Goal: Task Accomplishment & Management: Use online tool/utility

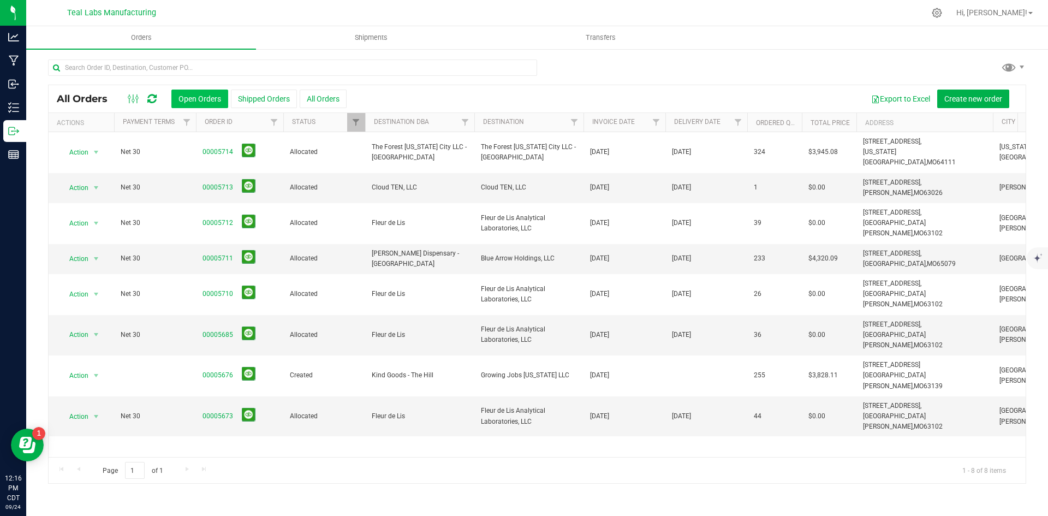
click at [206, 93] on button "Open Orders" at bounding box center [199, 99] width 57 height 19
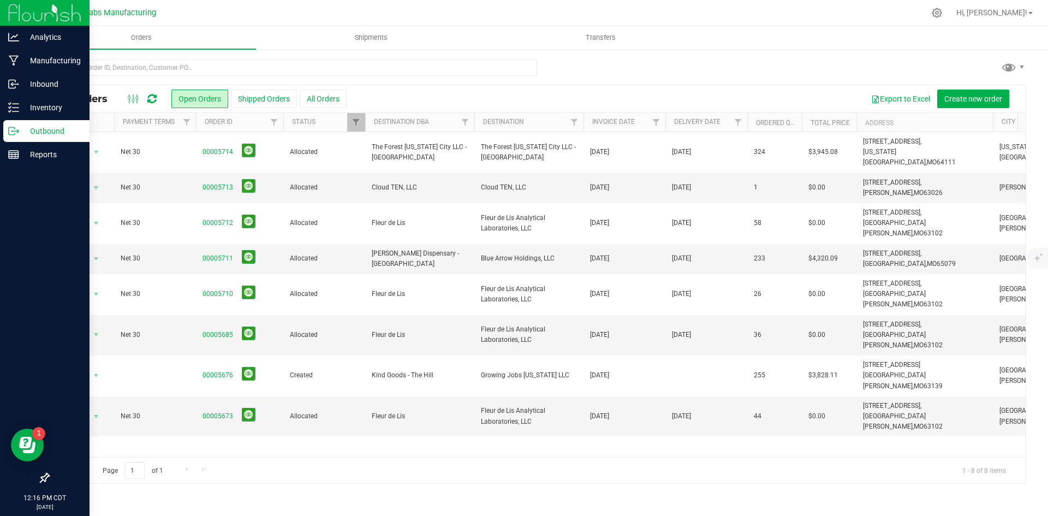
click at [43, 126] on p "Outbound" at bounding box center [52, 130] width 66 height 13
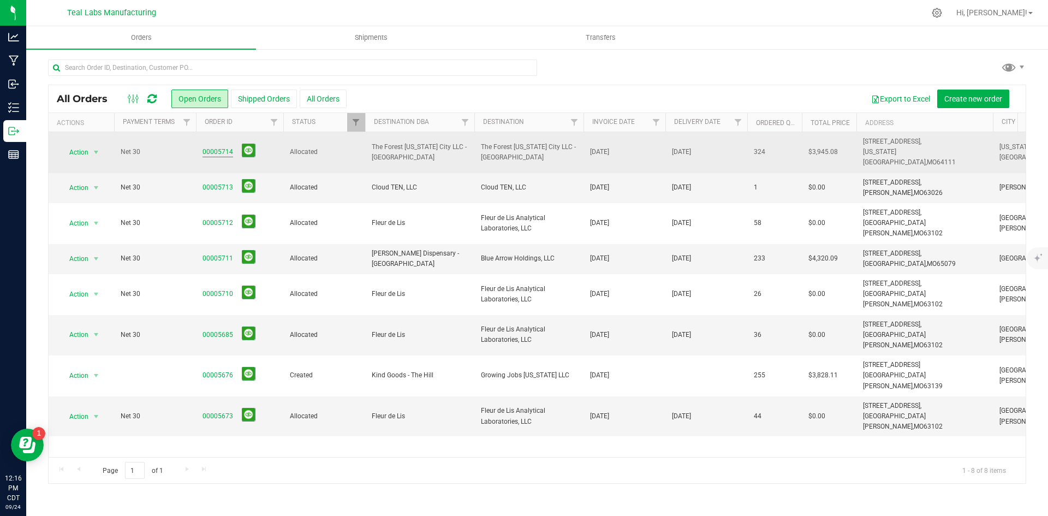
click at [221, 150] on link "00005714" at bounding box center [218, 152] width 31 height 10
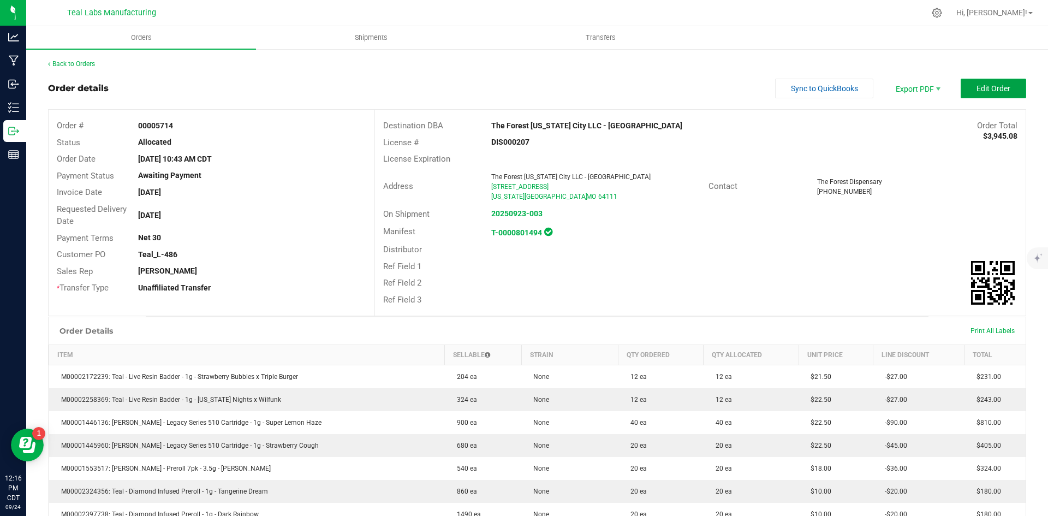
click at [977, 86] on span "Edit Order" at bounding box center [994, 88] width 34 height 9
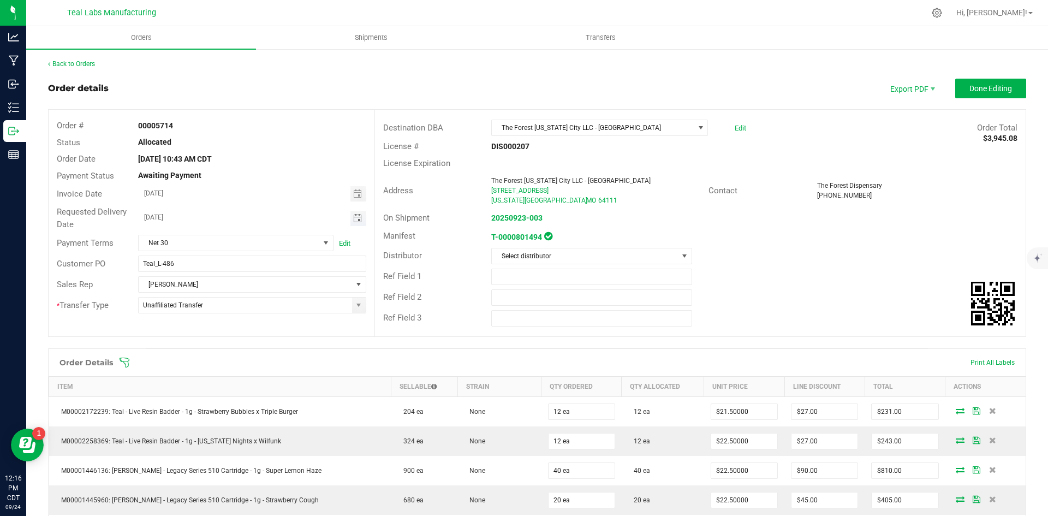
click at [354, 219] on span "Toggle calendar" at bounding box center [357, 218] width 9 height 9
click at [238, 328] on span "24" at bounding box center [235, 325] width 16 height 17
type input "[DATE]"
click at [973, 89] on span "Done Editing" at bounding box center [991, 88] width 43 height 9
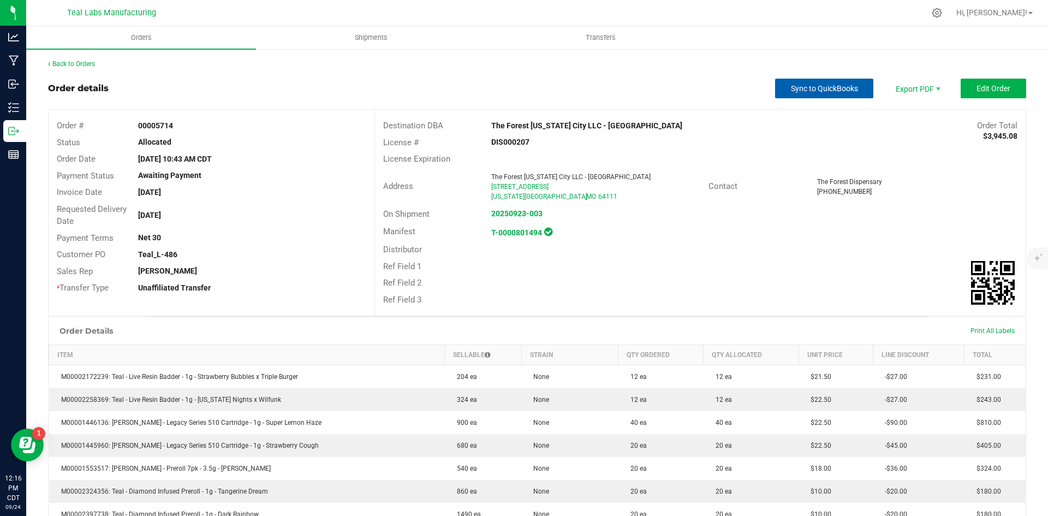
click at [823, 88] on span "Sync to QuickBooks" at bounding box center [824, 88] width 67 height 9
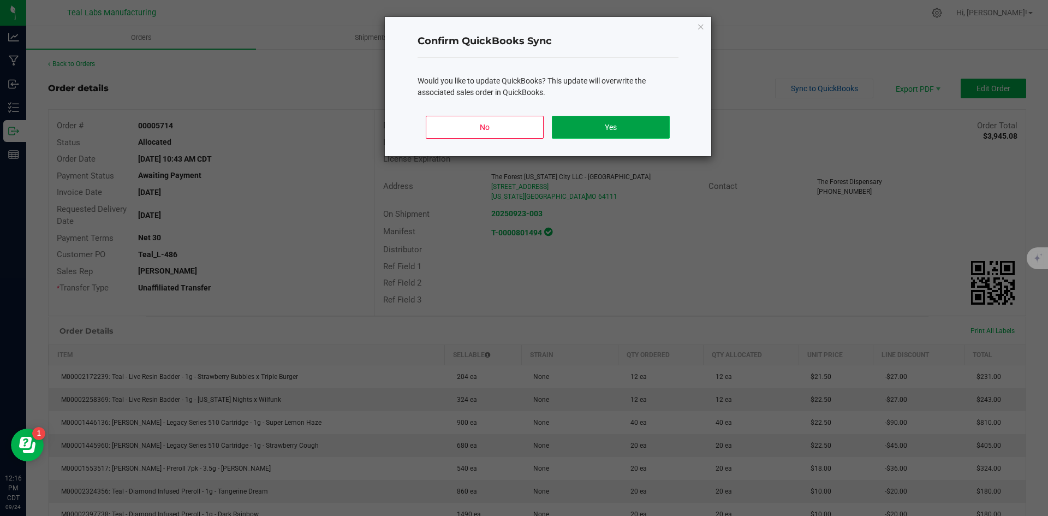
click at [645, 124] on button "Yes" at bounding box center [610, 127] width 117 height 23
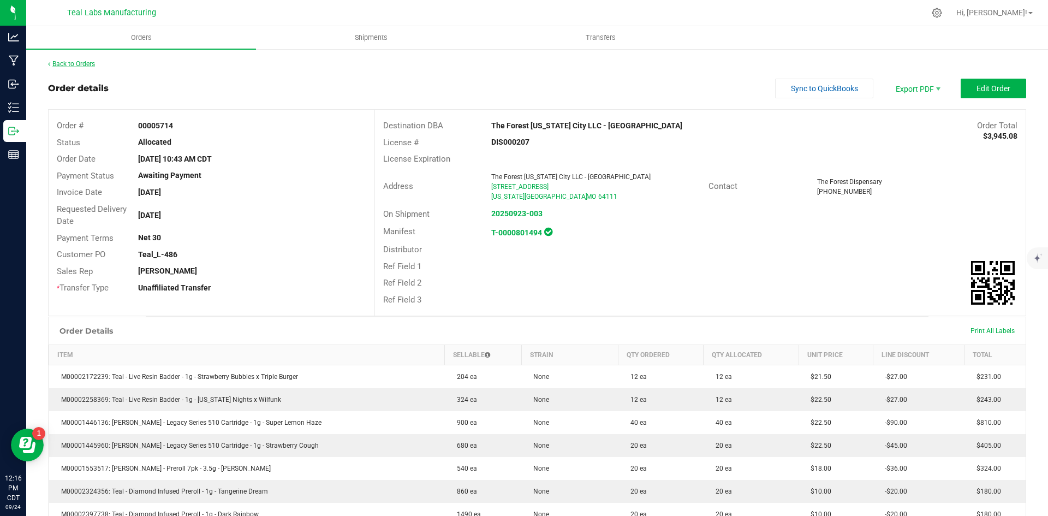
click at [86, 66] on link "Back to Orders" at bounding box center [71, 64] width 47 height 8
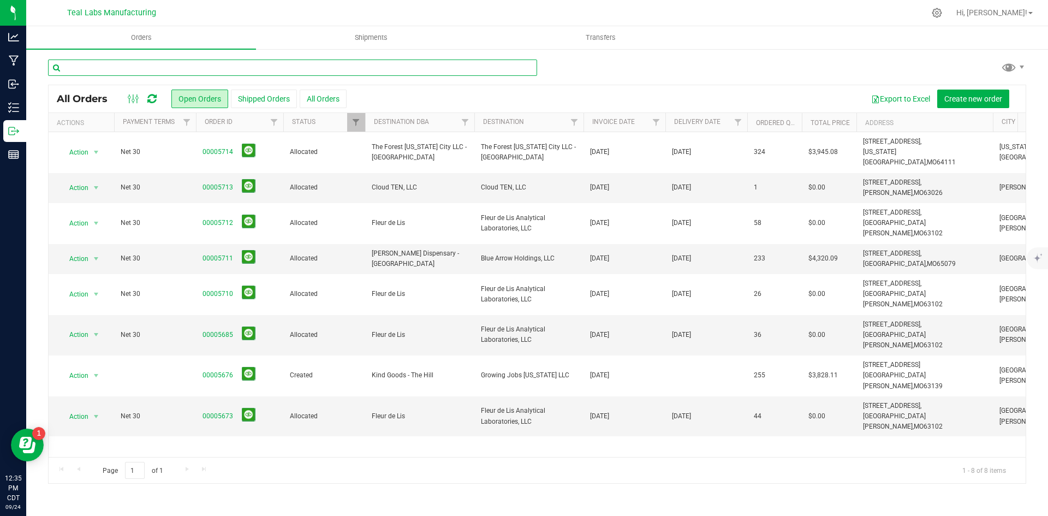
click at [141, 75] on input "text" at bounding box center [292, 68] width 489 height 16
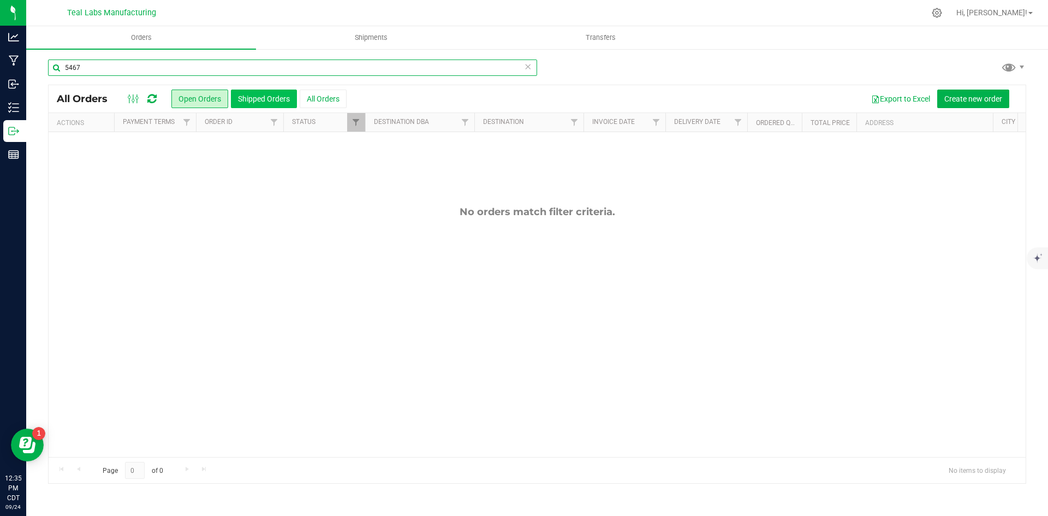
type input "5467"
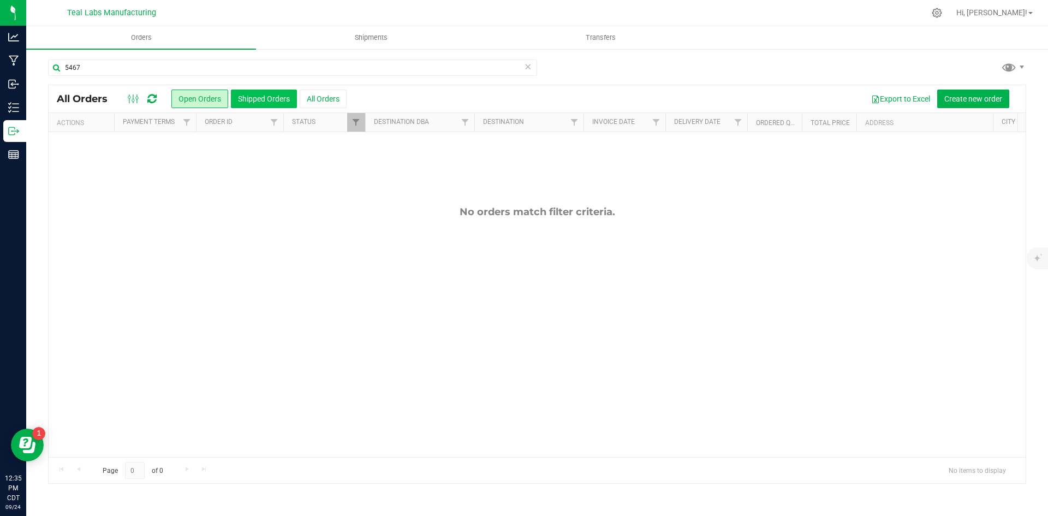
click at [272, 106] on button "Shipped Orders" at bounding box center [264, 99] width 66 height 19
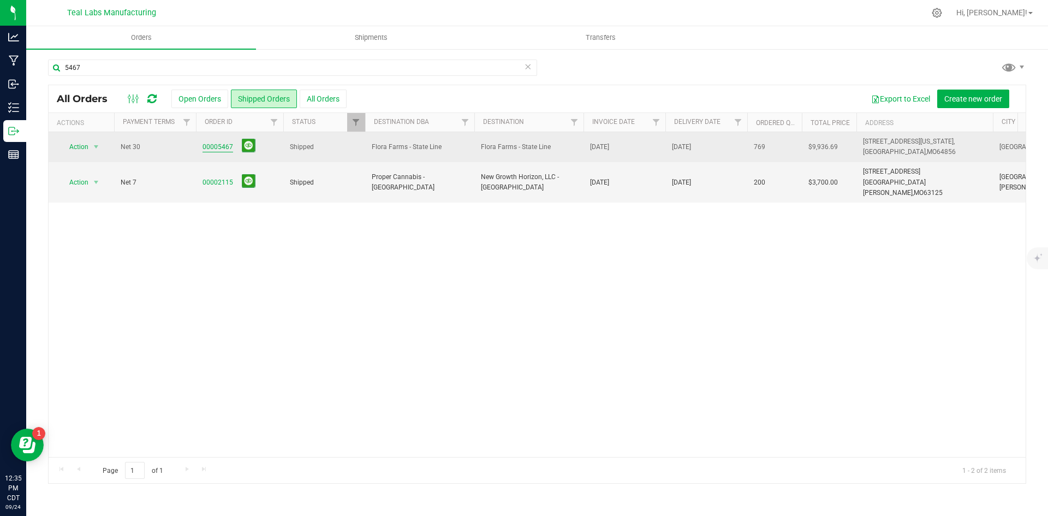
click at [225, 149] on link "00005467" at bounding box center [218, 147] width 31 height 10
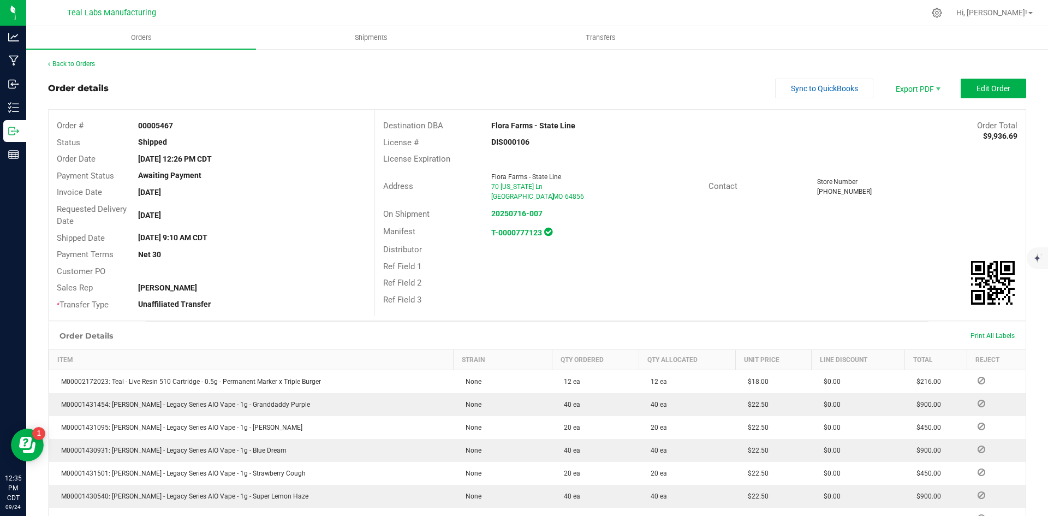
drag, startPoint x: 577, startPoint y: 126, endPoint x: 487, endPoint y: 129, distance: 89.6
click at [487, 129] on div "Flora Farms - State Line" at bounding box center [618, 125] width 271 height 11
copy strong "Flora Farms - State Line"
click at [909, 117] on span "Invoice PDF" at bounding box center [911, 123] width 68 height 16
click at [792, 87] on span "Sync to QuickBooks" at bounding box center [824, 88] width 67 height 9
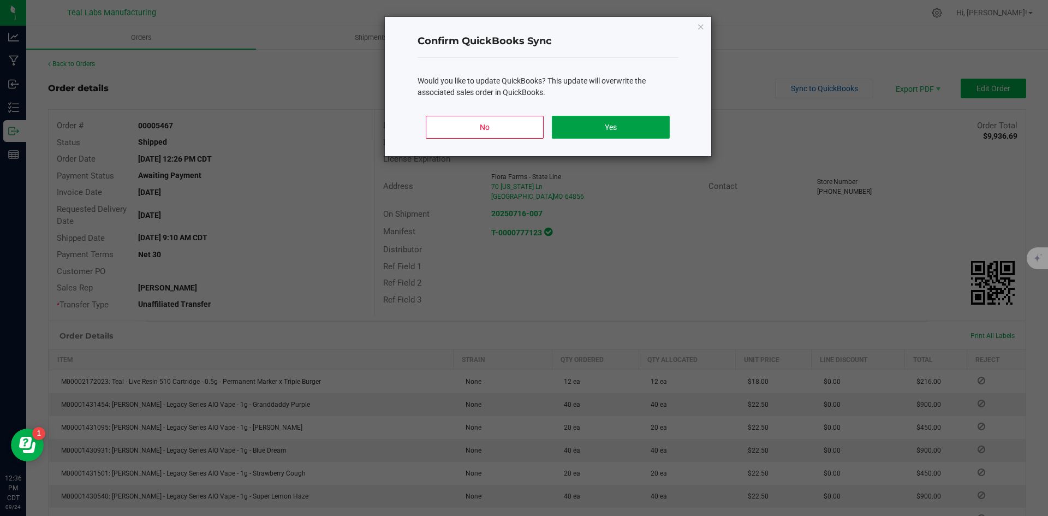
click at [607, 133] on button "Yes" at bounding box center [610, 127] width 117 height 23
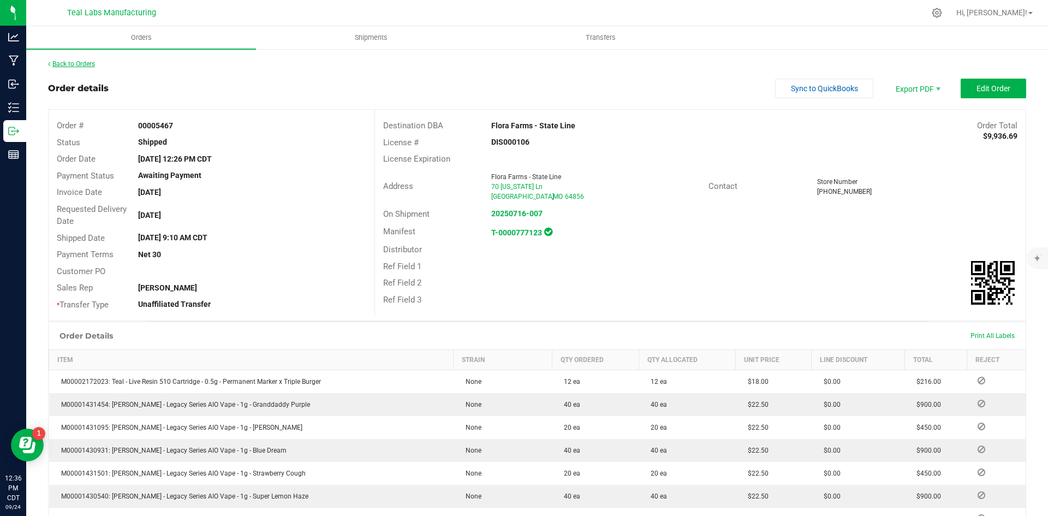
click at [79, 64] on link "Back to Orders" at bounding box center [71, 64] width 47 height 8
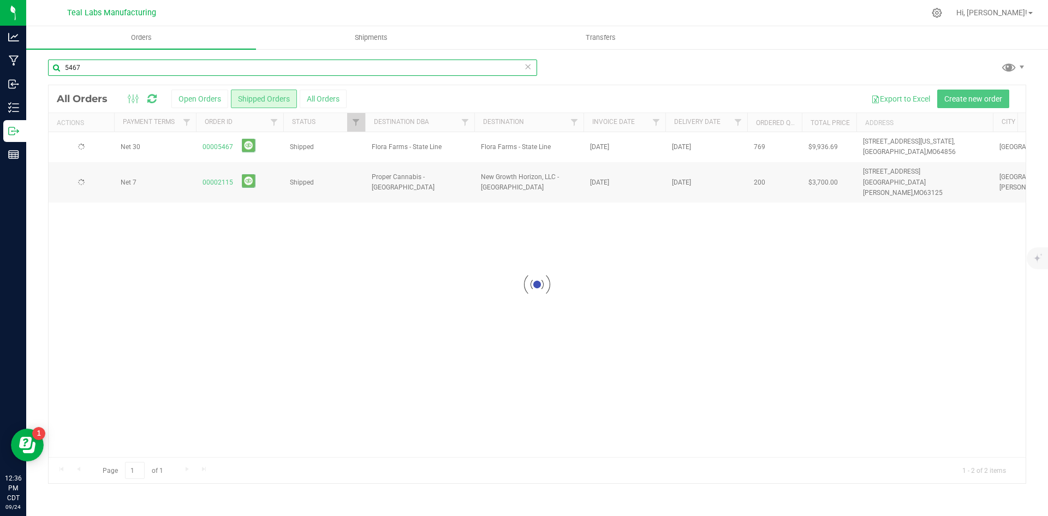
drag, startPoint x: 96, startPoint y: 66, endPoint x: 33, endPoint y: 69, distance: 62.9
click at [33, 69] on div "5467 Loading... All Orders Open Orders Shipped Orders All Orders Export to Exce…" at bounding box center [537, 271] width 1022 height 447
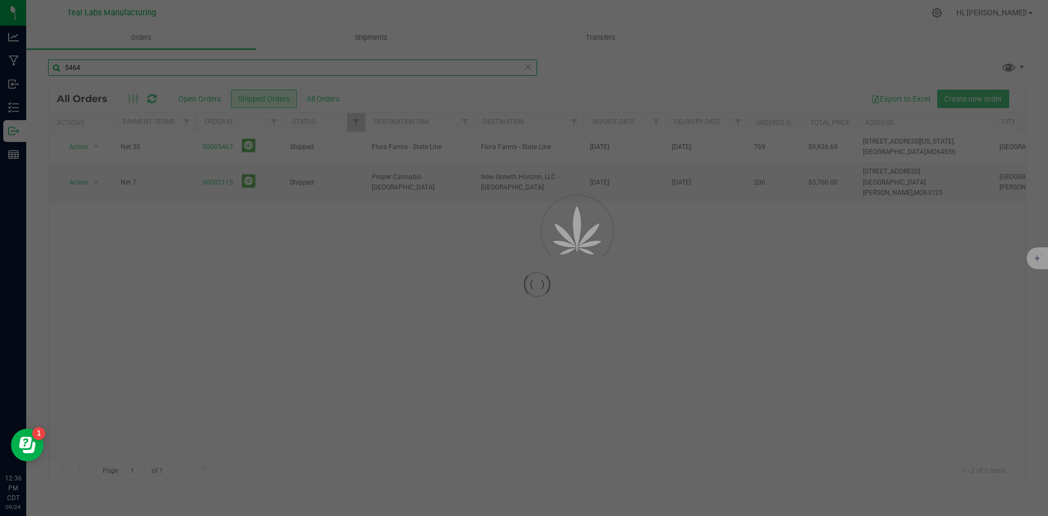
type input "5464"
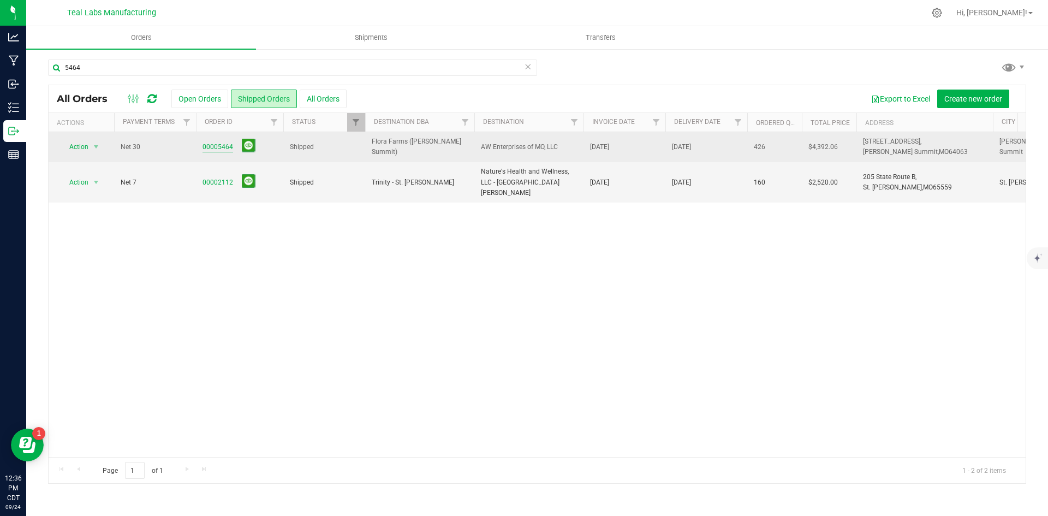
click at [216, 144] on link "00005464" at bounding box center [218, 147] width 31 height 10
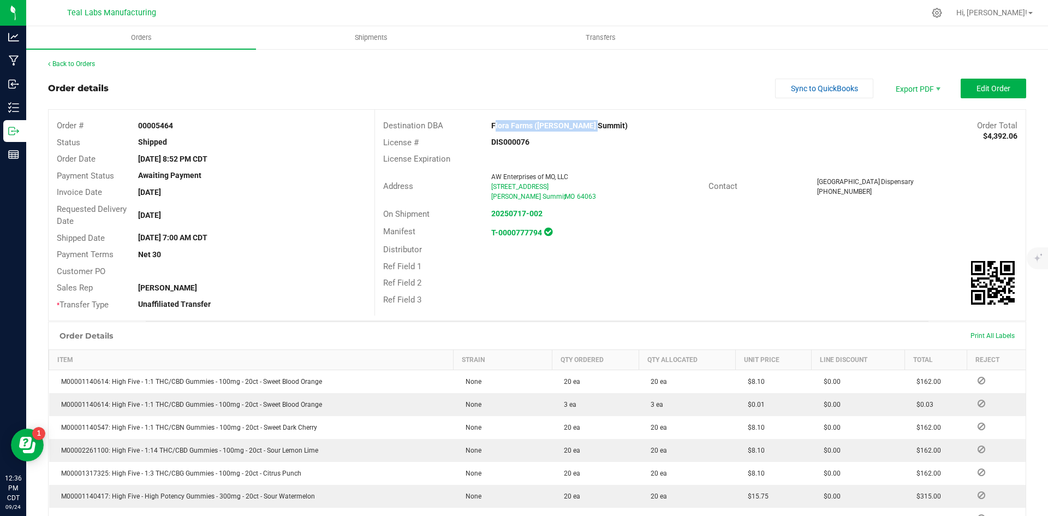
drag, startPoint x: 603, startPoint y: 128, endPoint x: 489, endPoint y: 127, distance: 114.1
click at [489, 127] on div "Flora Farms (Lee's Summit)" at bounding box center [618, 125] width 271 height 11
copy strong "Flora Farms (Lee's Summit)"
click at [917, 117] on span "Invoice PDF" at bounding box center [911, 123] width 68 height 16
click at [792, 82] on button "Sync to QuickBooks" at bounding box center [824, 89] width 98 height 20
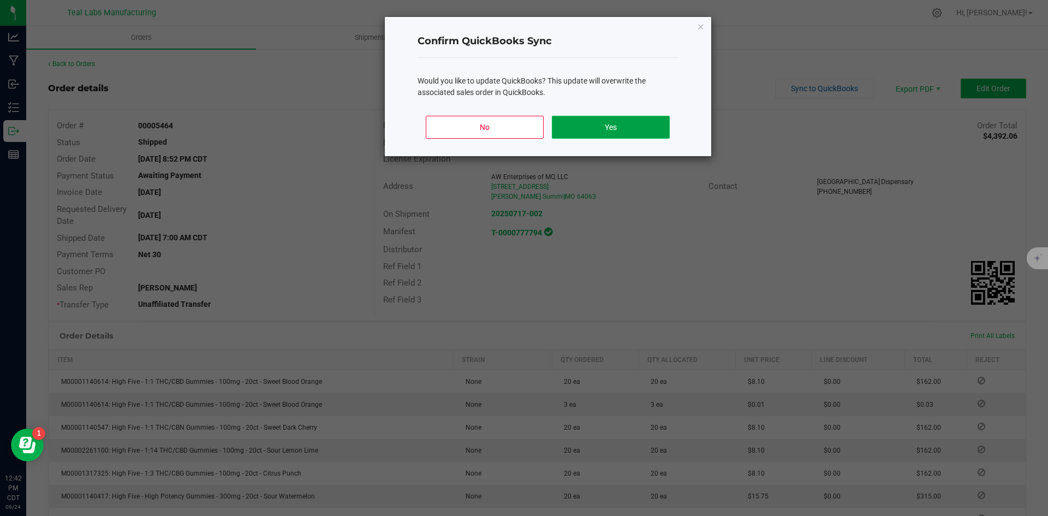
click at [597, 120] on button "Yes" at bounding box center [610, 127] width 117 height 23
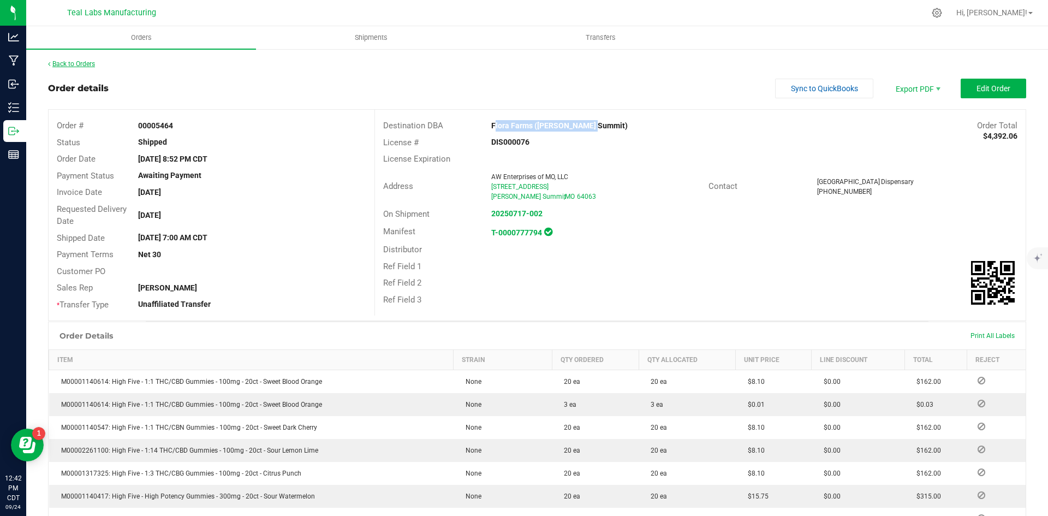
click at [78, 64] on link "Back to Orders" at bounding box center [71, 64] width 47 height 8
